Goal: Browse casually: Explore the website without a specific task or goal

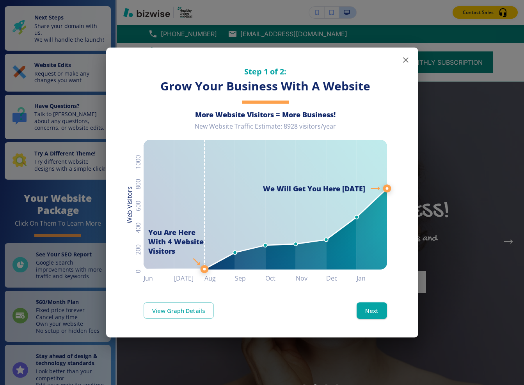
click at [407, 57] on icon "button" at bounding box center [405, 59] width 9 height 9
